Goal: Task Accomplishment & Management: Manage account settings

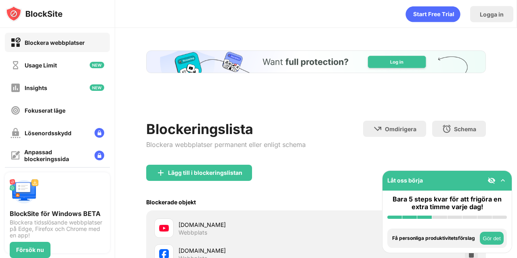
scroll to position [93, 0]
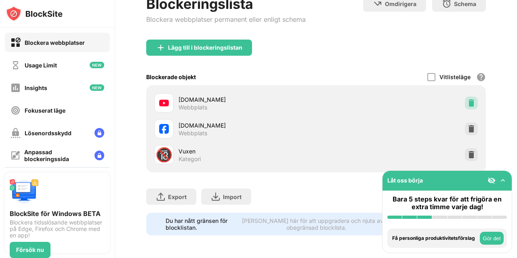
click at [467, 99] on img at bounding box center [471, 103] width 8 height 8
